Goal: Transaction & Acquisition: Purchase product/service

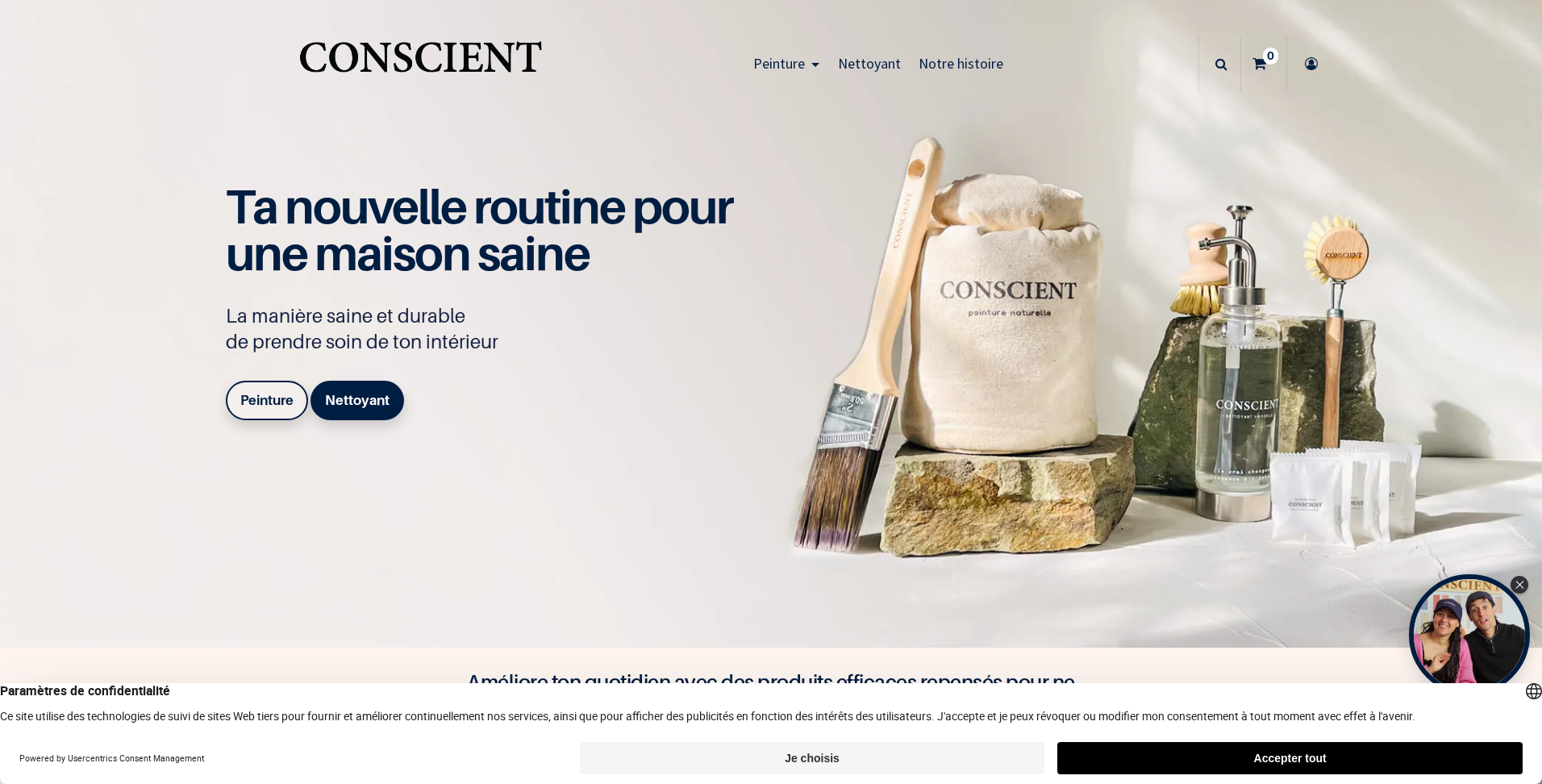
click at [280, 400] on b "Peinture" at bounding box center [267, 399] width 53 height 16
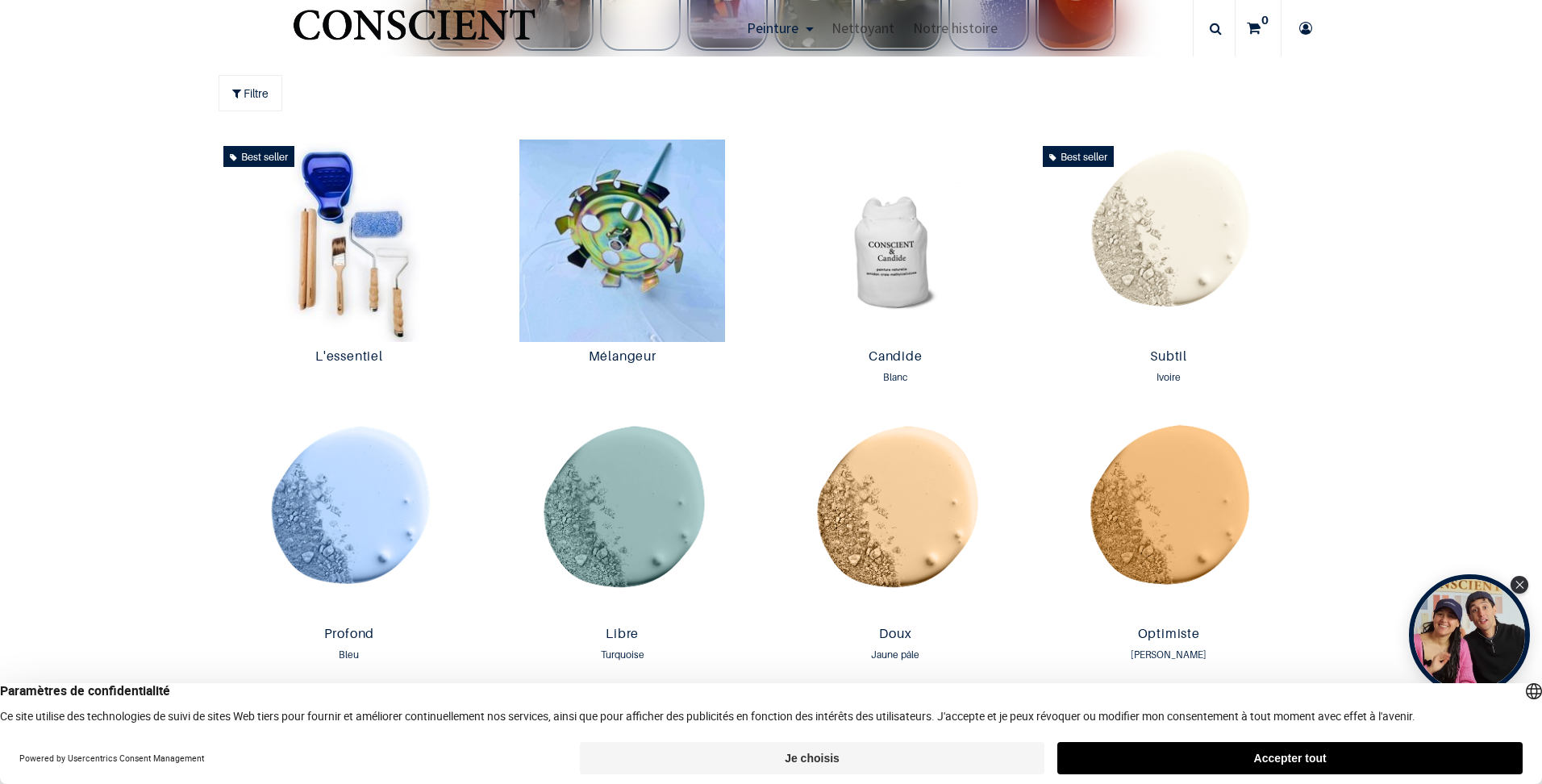
scroll to position [888, 0]
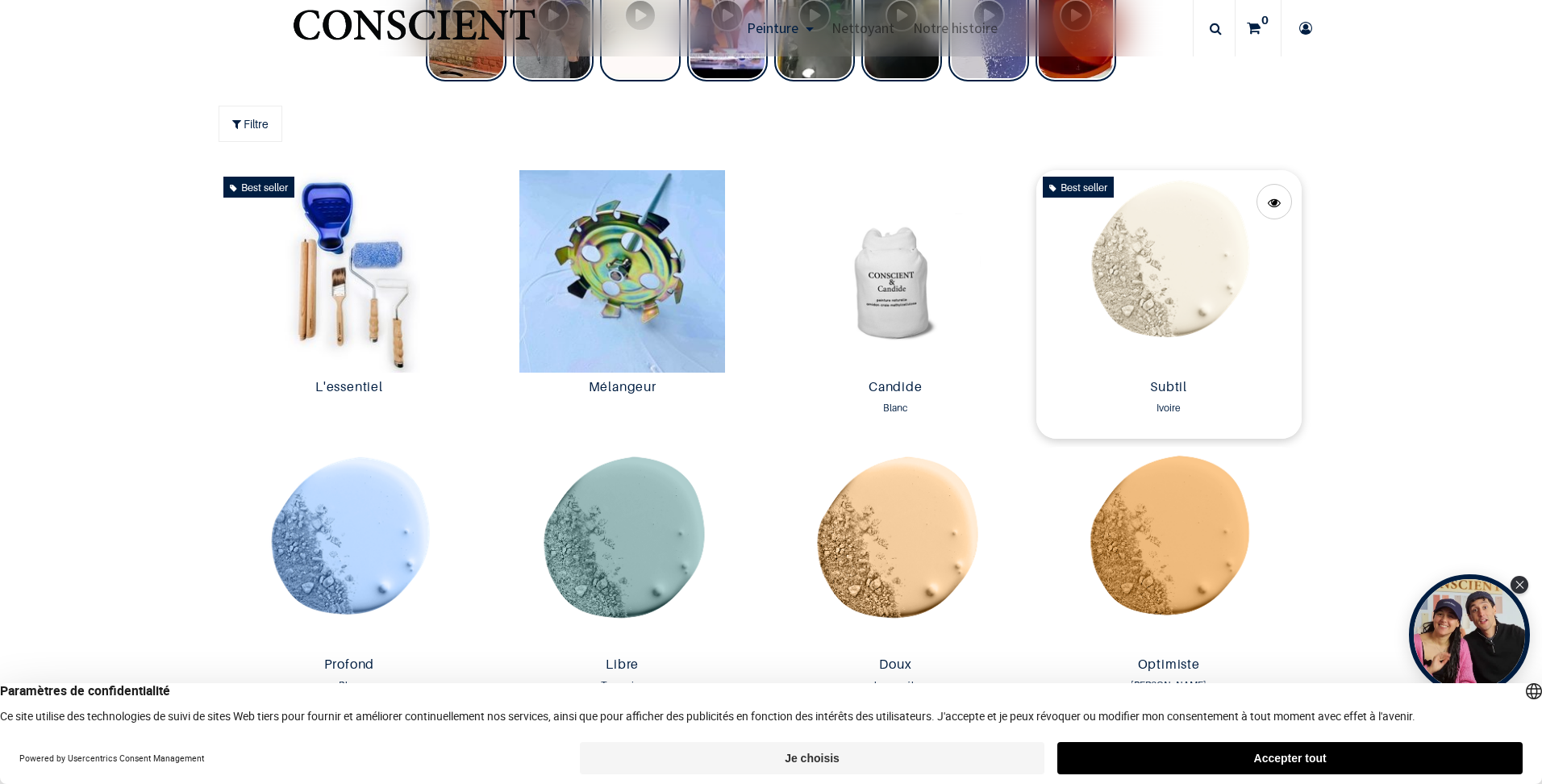
click at [1173, 305] on img at bounding box center [1169, 271] width 265 height 202
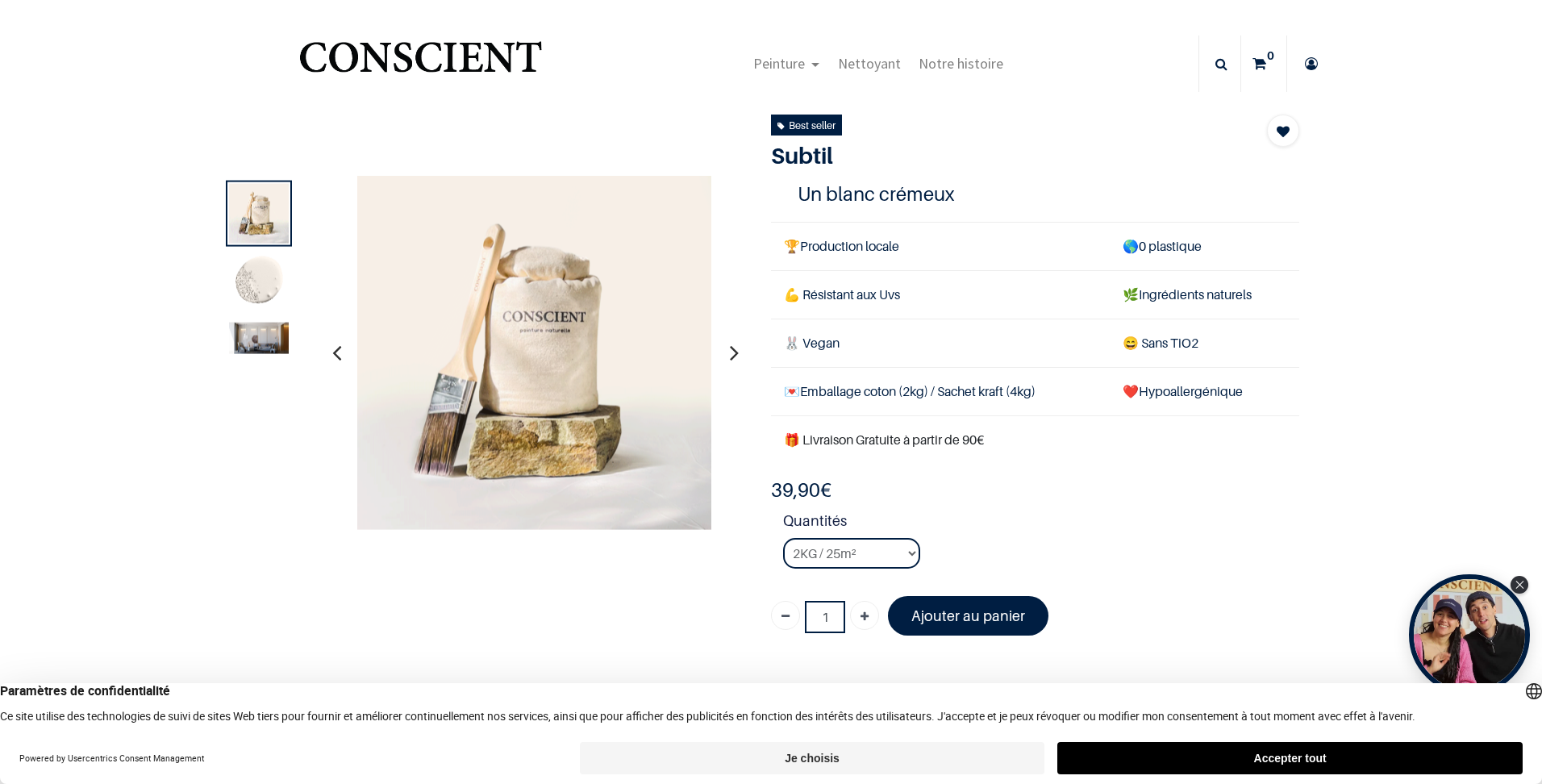
scroll to position [80, 0]
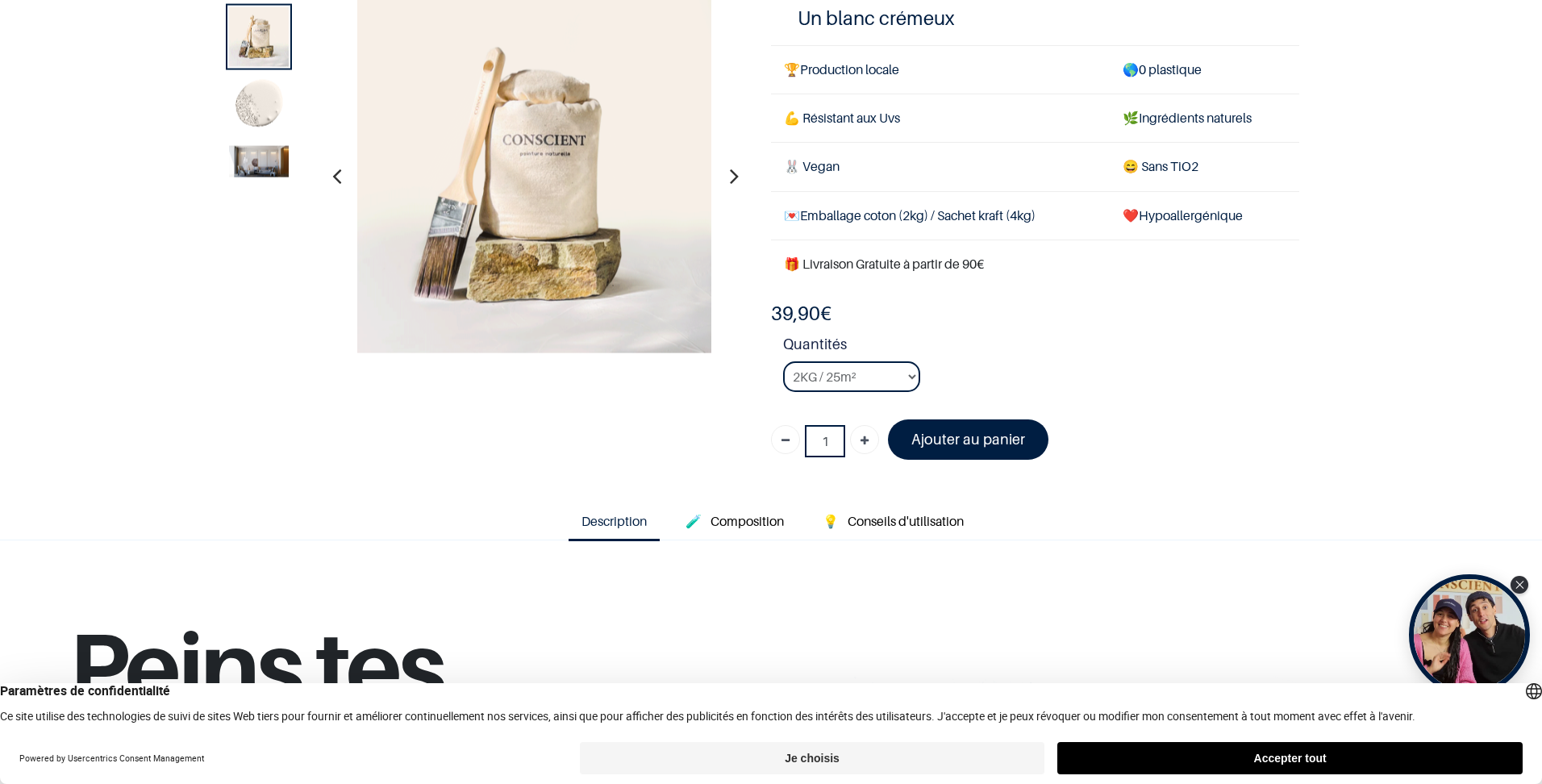
scroll to position [161, 0]
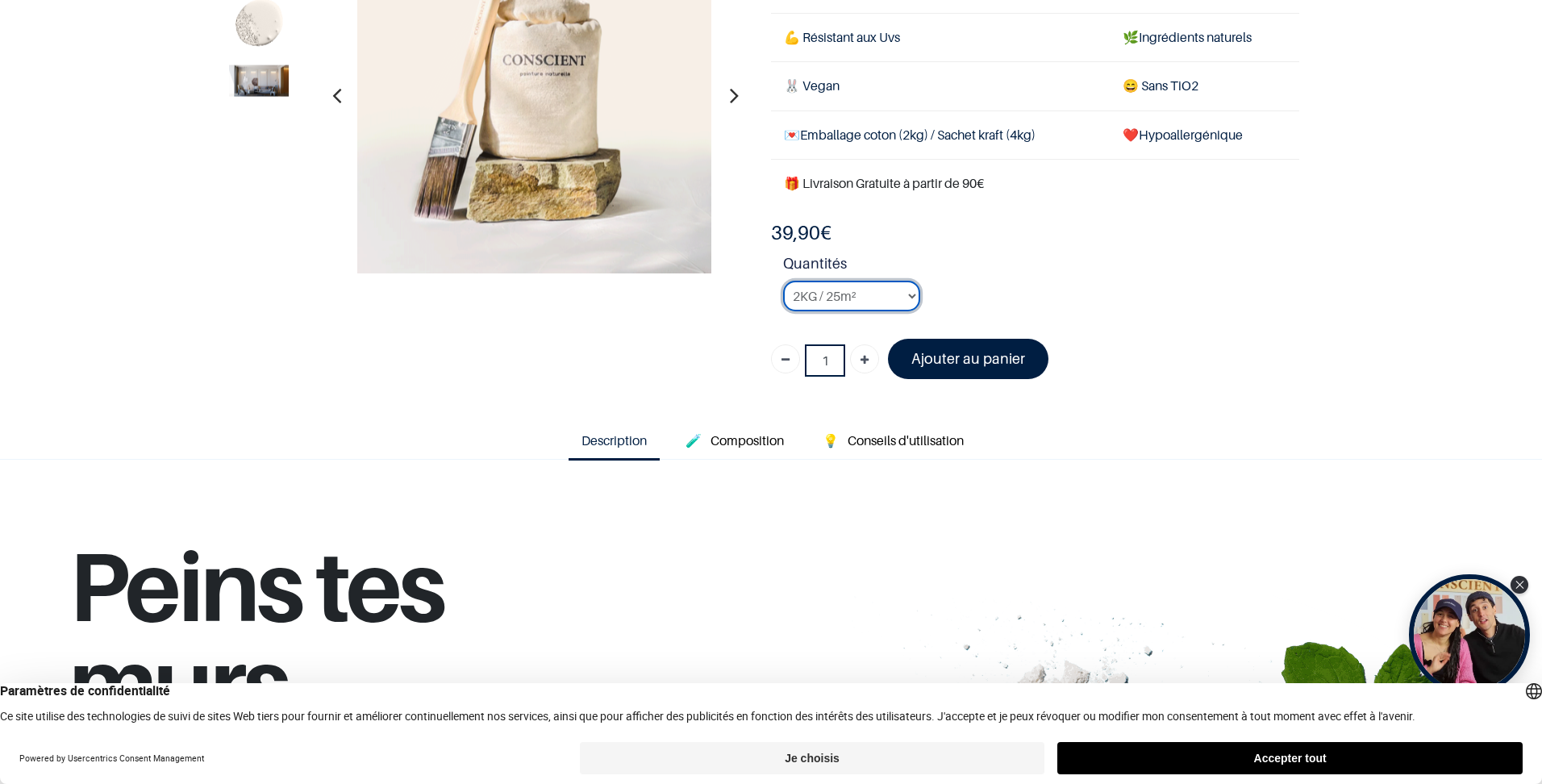
click at [827, 293] on select "2KG / 25m² 4KG / 50m² 8KG / 100m² Testeur" at bounding box center [852, 295] width 137 height 30
select select "126"
click at [783, 281] on select "2KG / 25m² 4KG / 50m² 8KG / 100m² Testeur" at bounding box center [852, 295] width 137 height 30
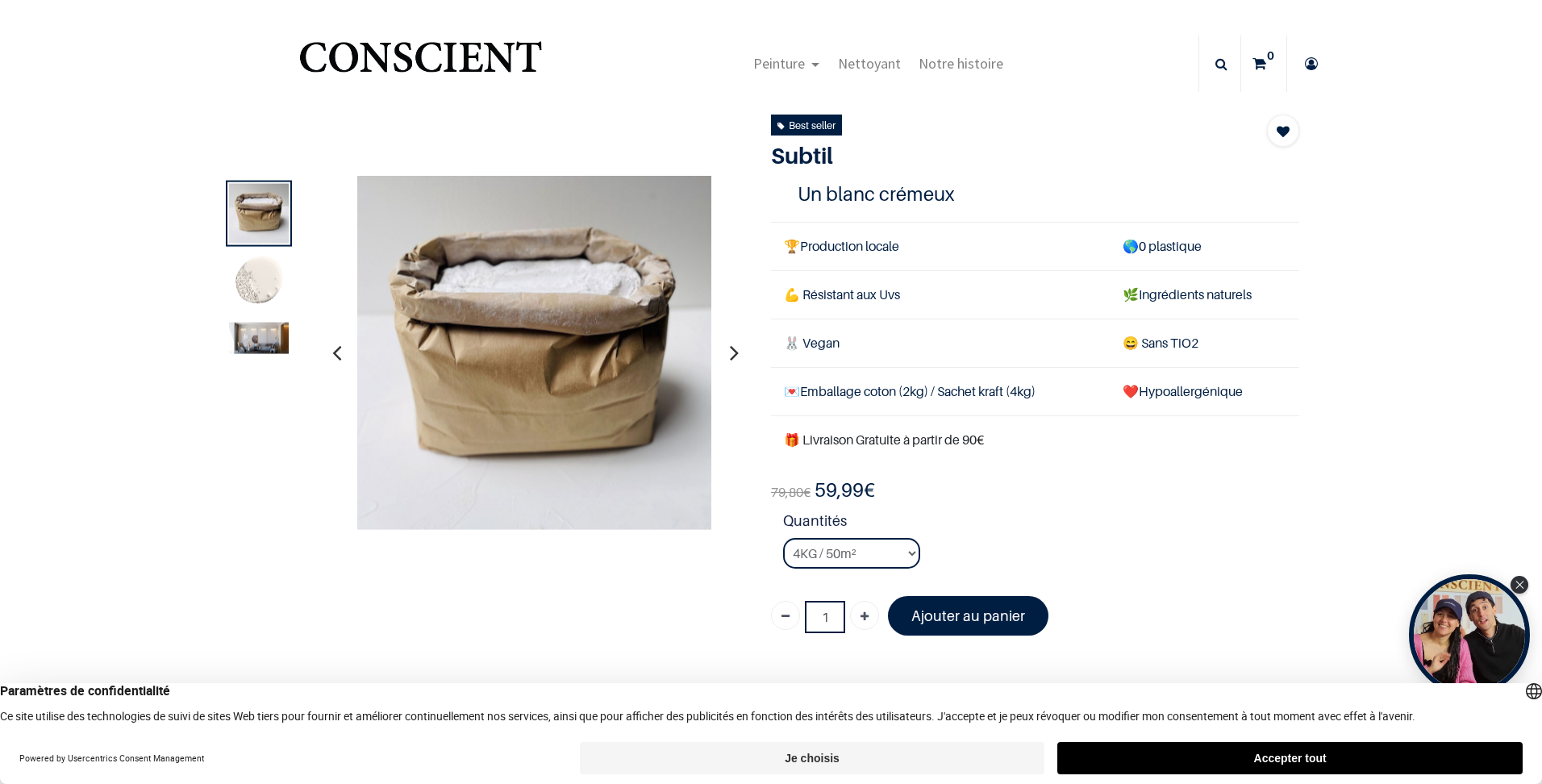
click at [261, 282] on img at bounding box center [258, 282] width 60 height 60
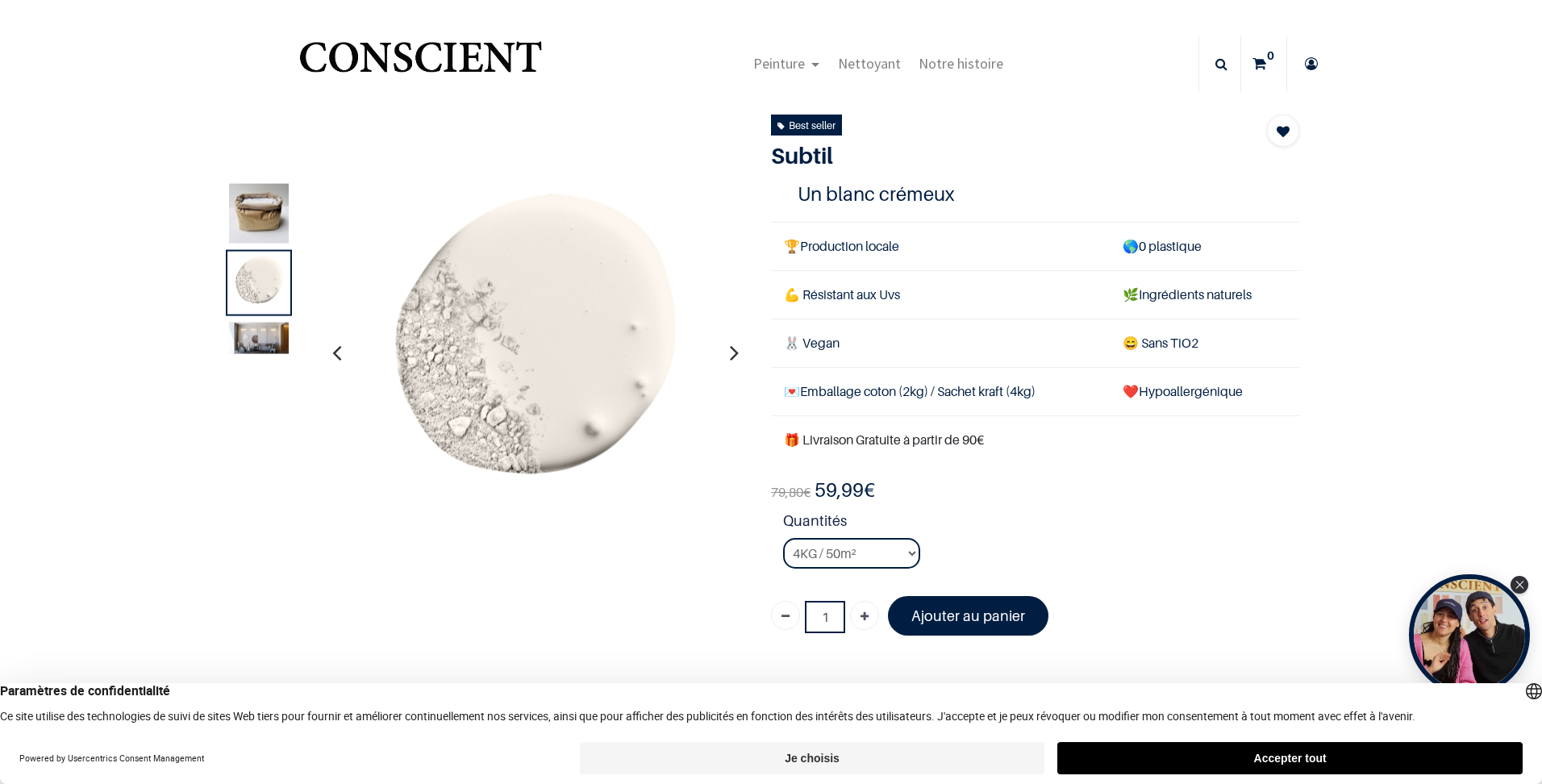
click at [264, 337] on img at bounding box center [258, 338] width 60 height 31
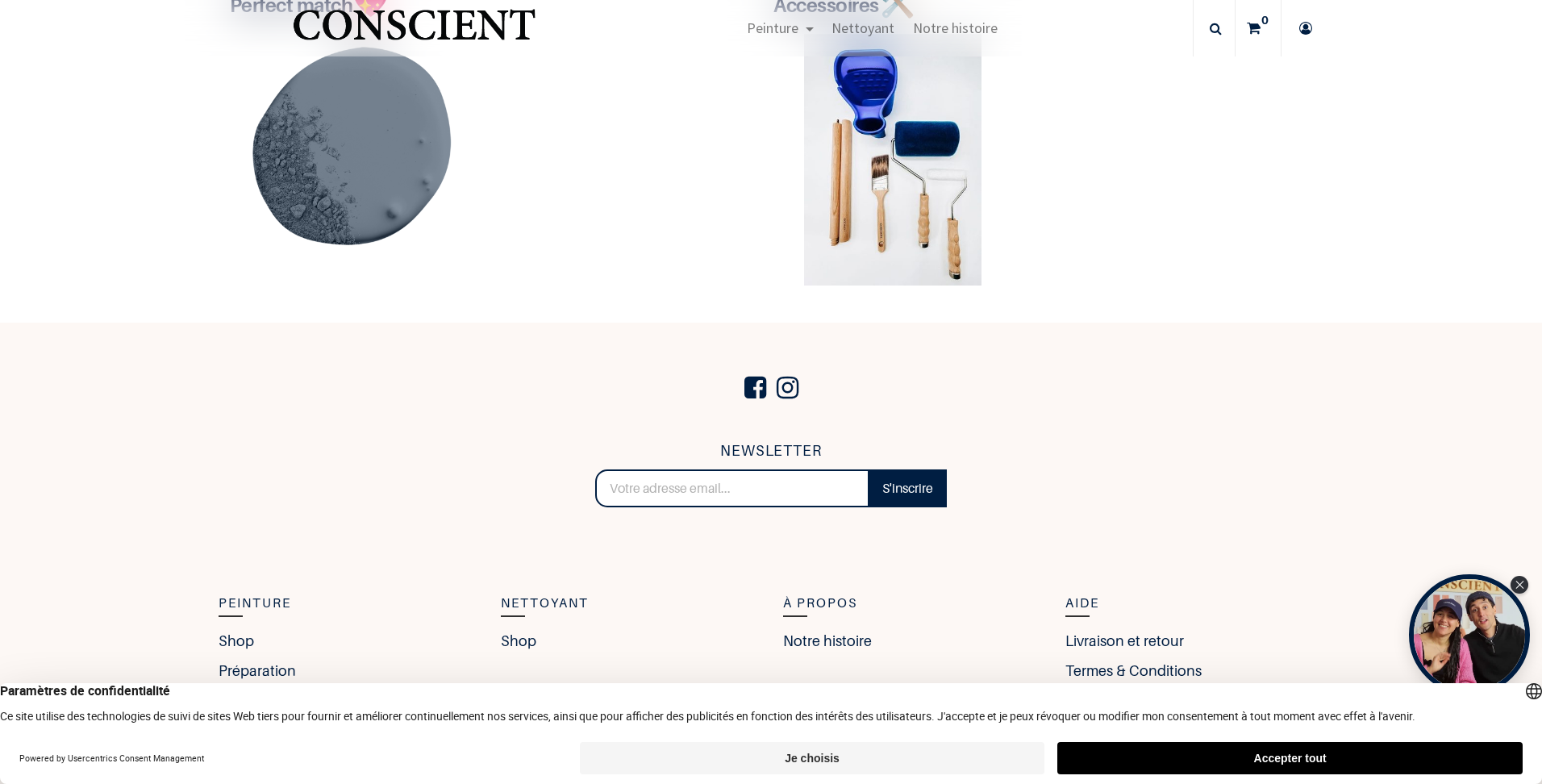
scroll to position [3485, 0]
